Goal: Information Seeking & Learning: Learn about a topic

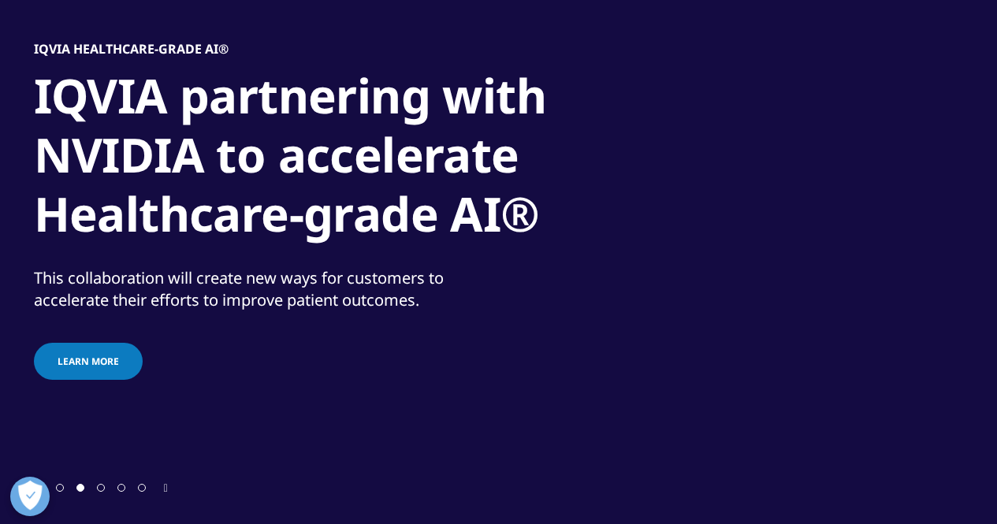
click at [60, 489] on div at bounding box center [101, 487] width 102 height 15
click at [60, 489] on span "Go to slide 1" at bounding box center [60, 488] width 8 height 8
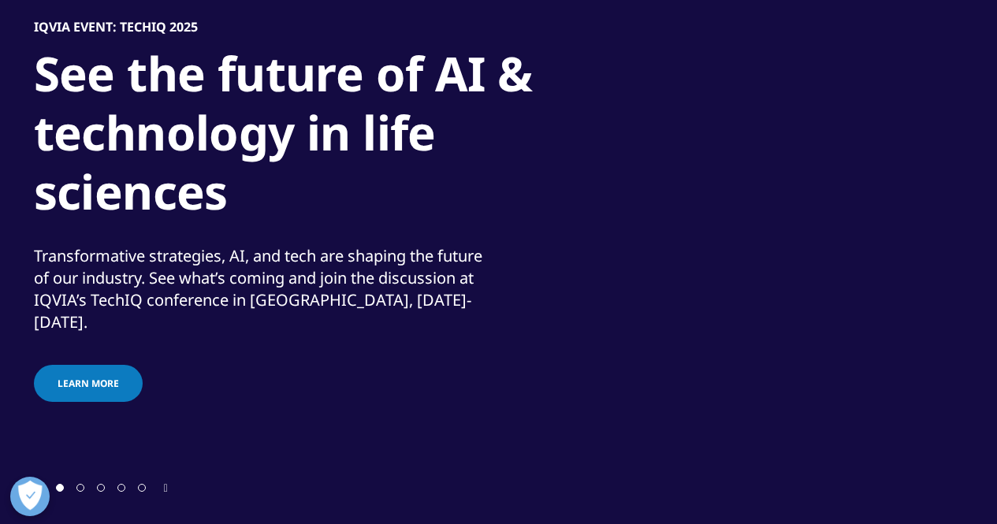
click at [78, 378] on span "Learn more" at bounding box center [88, 383] width 61 height 13
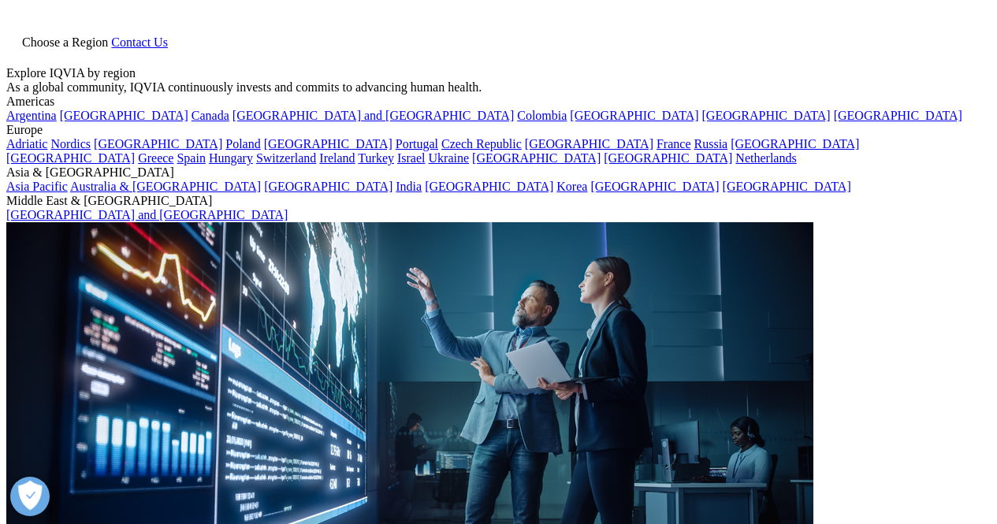
scroll to position [505, 930]
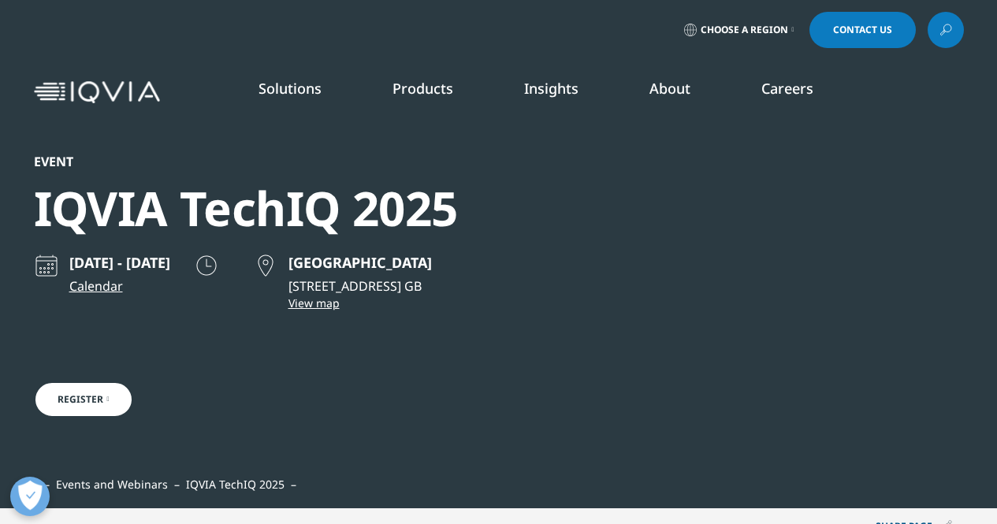
click at [825, 315] on link "Clinical Trials" at bounding box center [898, 305] width 184 height 17
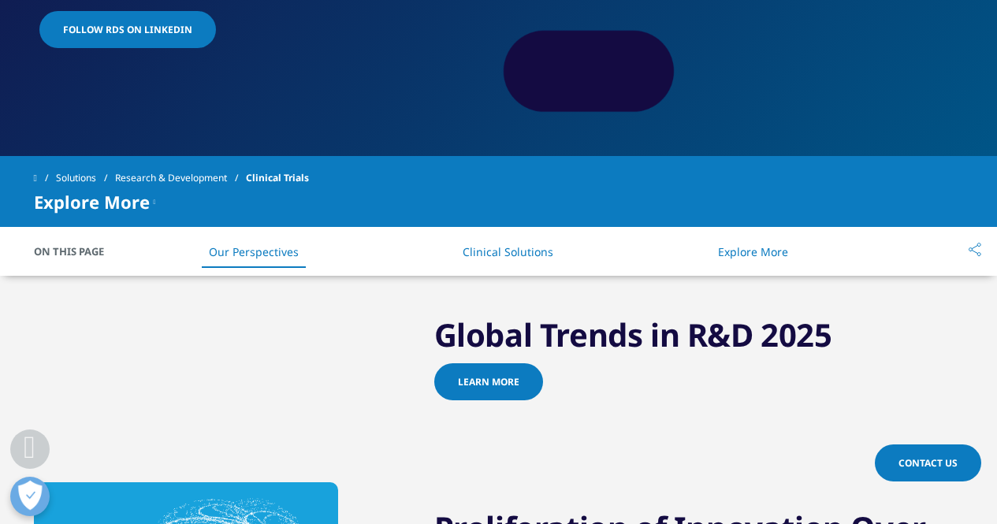
scroll to position [368, 0]
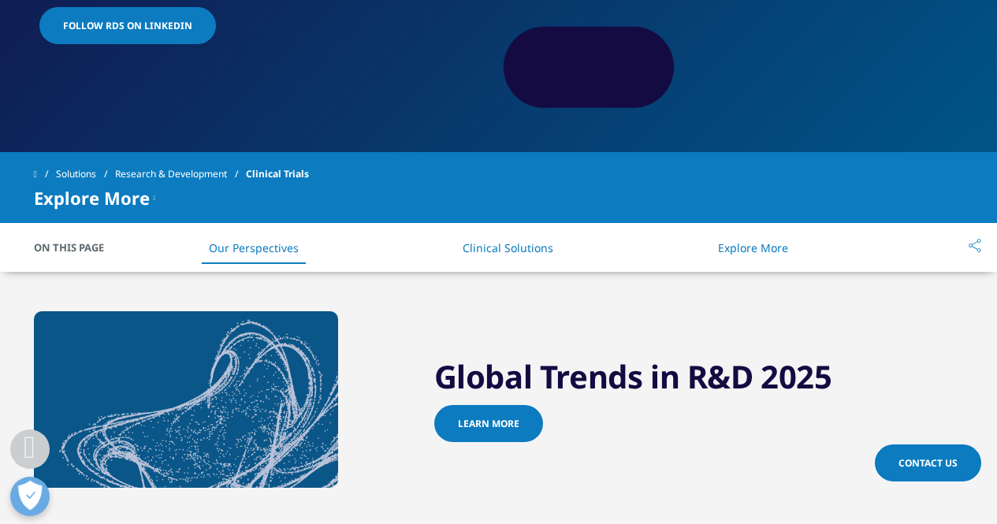
click at [494, 241] on link "Clinical Solutions" at bounding box center [508, 247] width 91 height 15
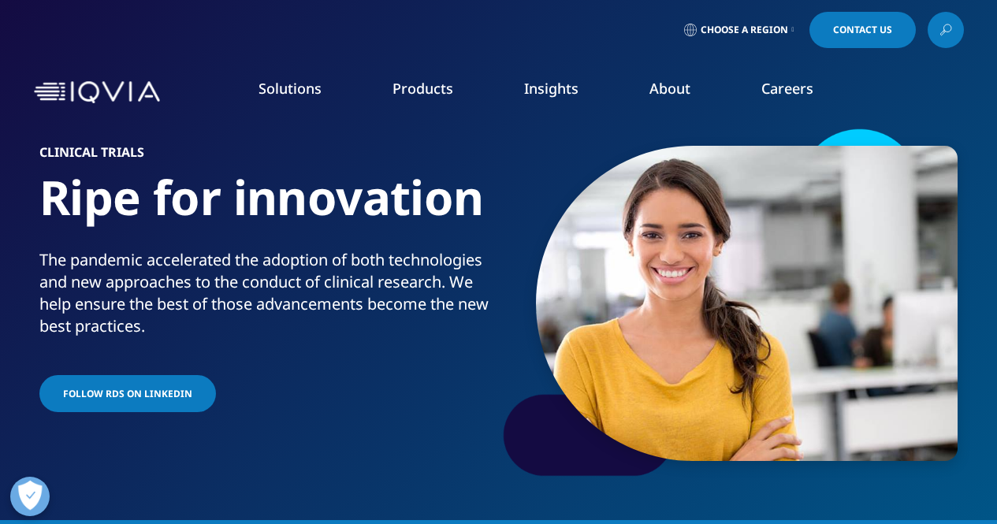
click at [686, 493] on link "Research & Development Overview" at bounding box center [673, 495] width 200 height 55
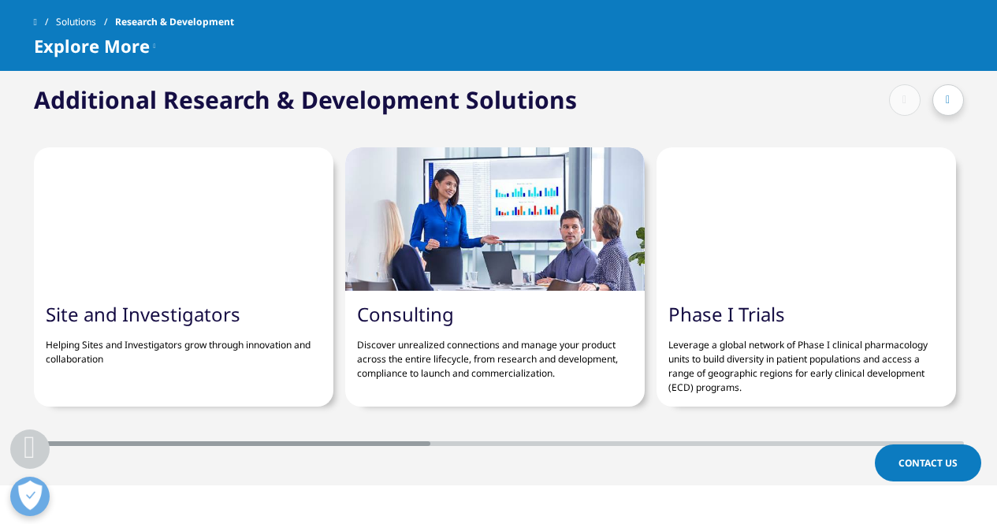
scroll to position [4173, 0]
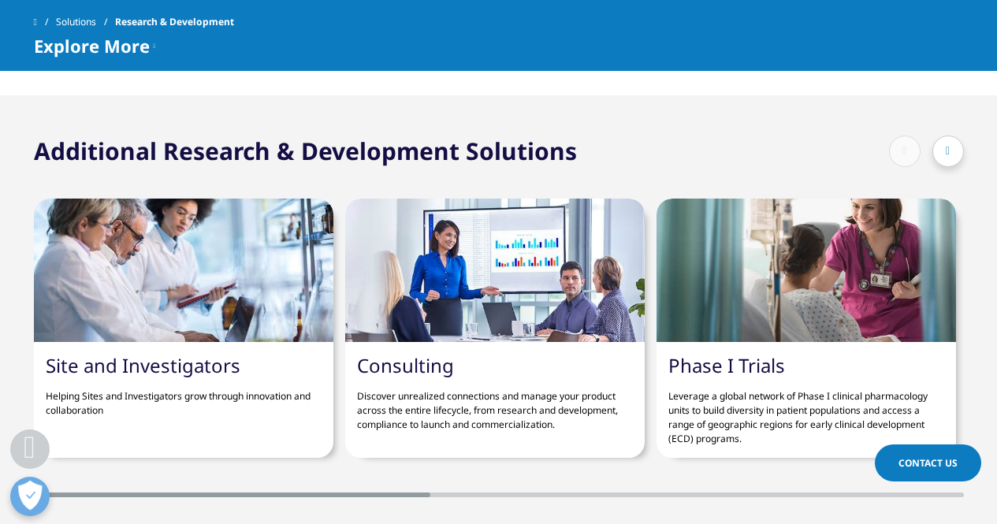
click at [583, 143] on div "Additional Research & Development Solutions" at bounding box center [499, 151] width 930 height 32
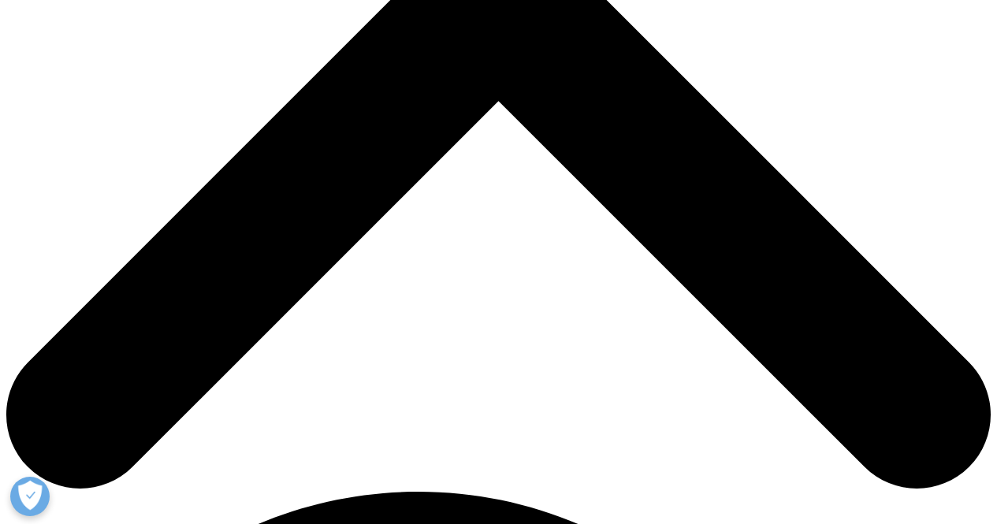
scroll to position [519, 0]
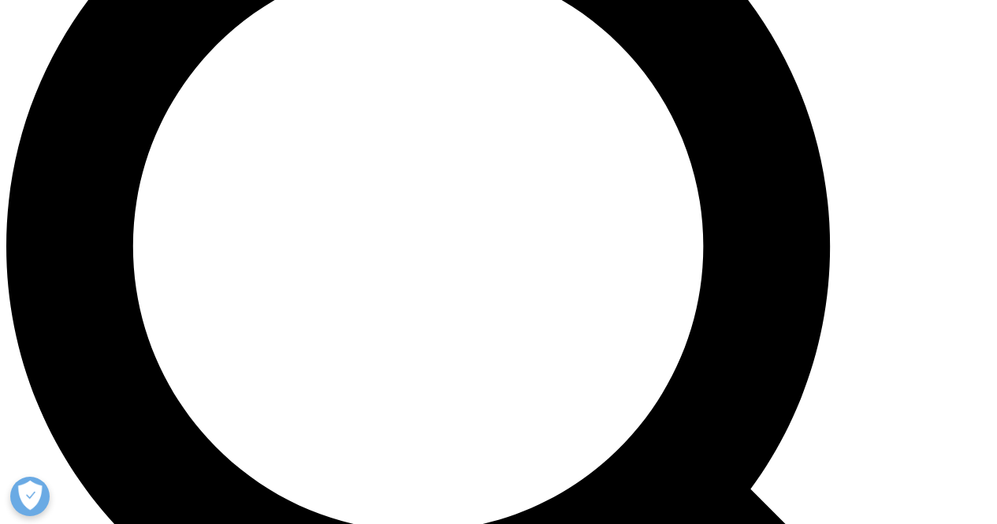
scroll to position [1131, 0]
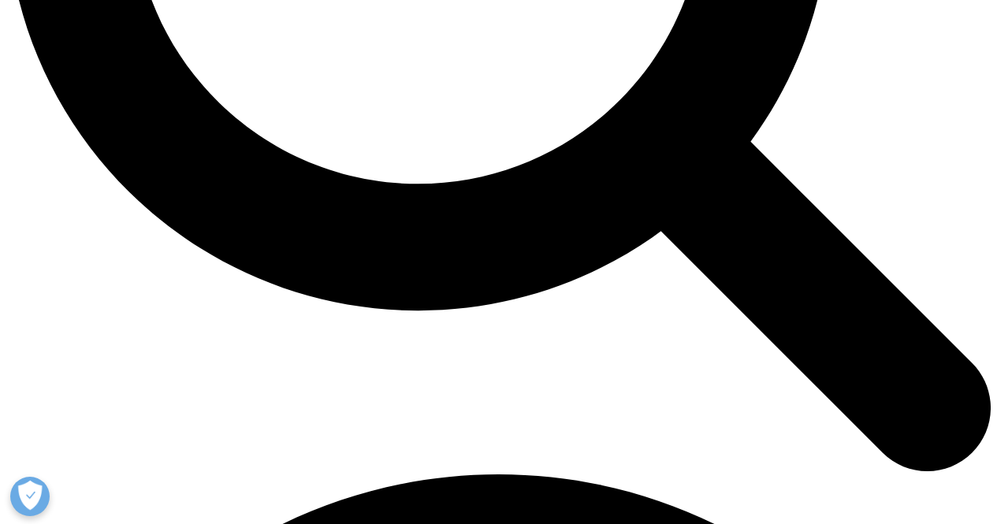
scroll to position [1577, 0]
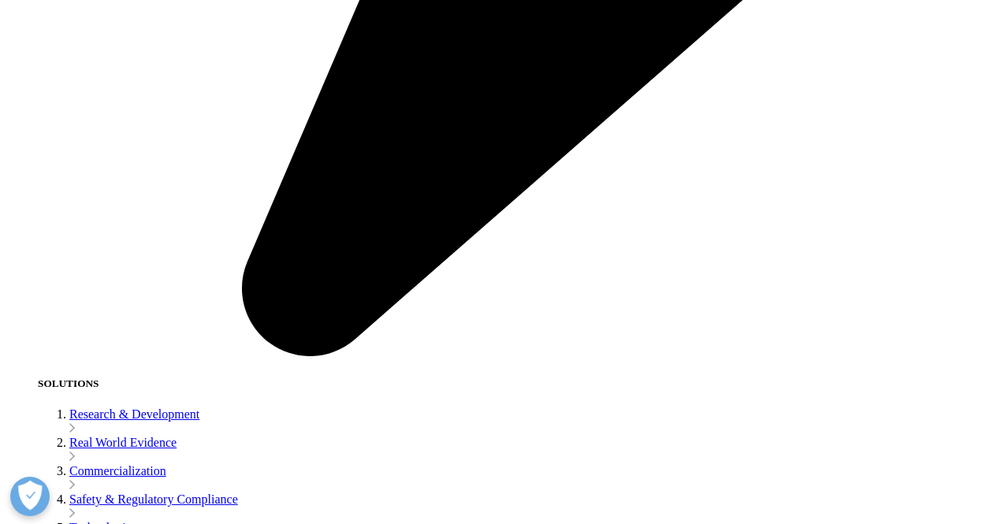
scroll to position [2271, 0]
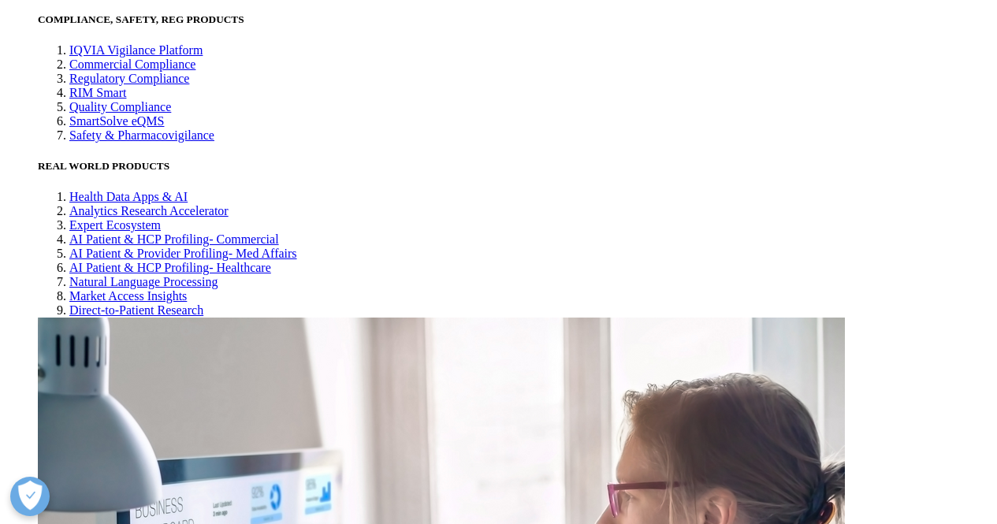
scroll to position [3220, 0]
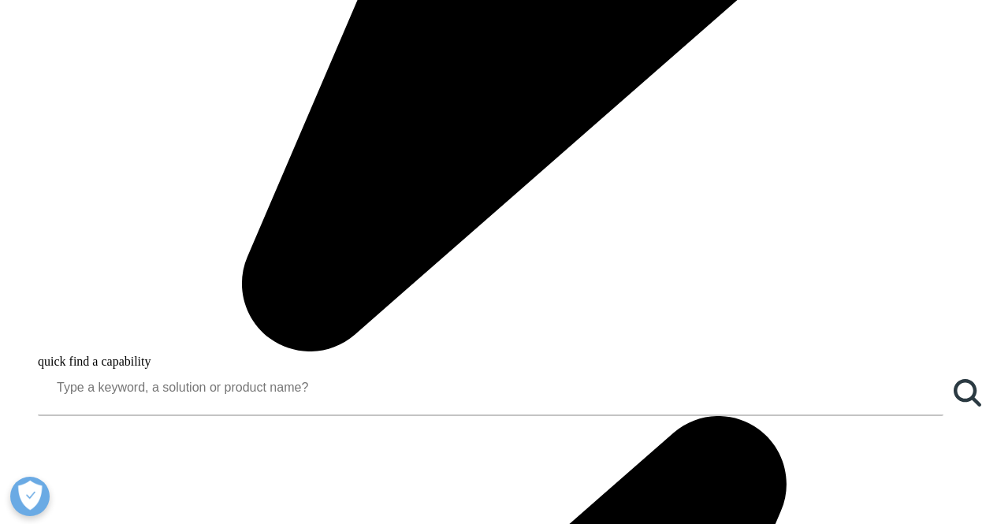
scroll to position [1104, 0]
